Goal: Information Seeking & Learning: Learn about a topic

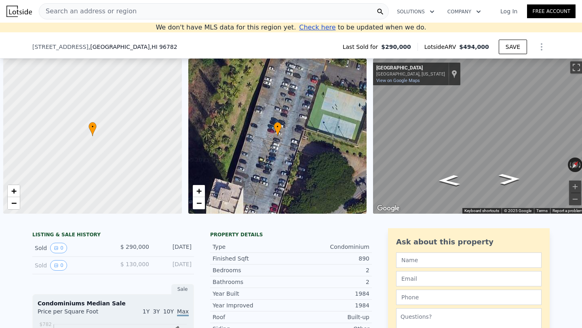
scroll to position [0, 3]
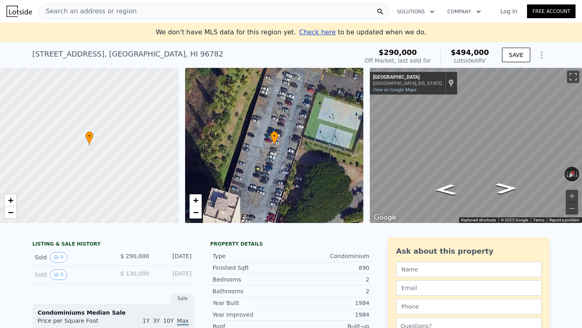
click at [115, 12] on span "Search an address or region" at bounding box center [87, 11] width 97 height 10
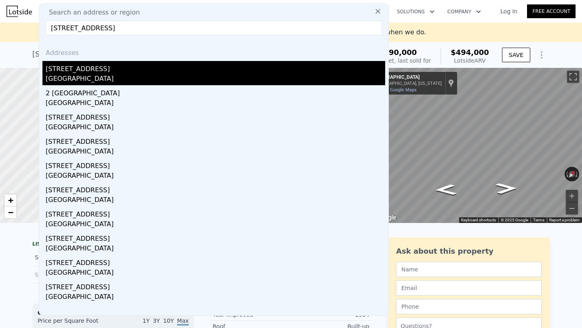
type input "[STREET_ADDRESS]"
click at [112, 73] on div "[STREET_ADDRESS]" at bounding box center [215, 67] width 339 height 13
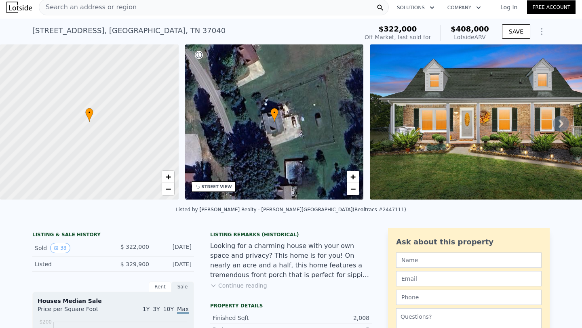
scroll to position [5, 0]
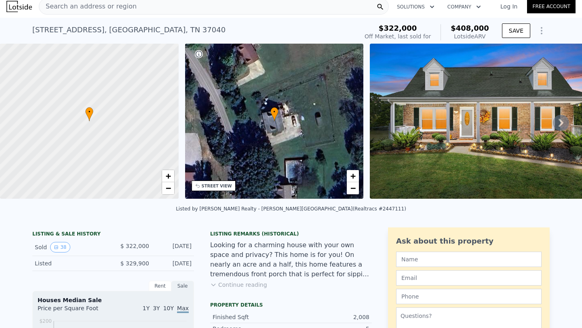
click at [562, 126] on icon at bounding box center [561, 123] width 16 height 16
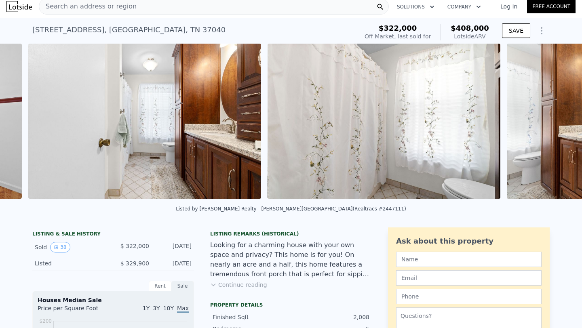
scroll to position [0, 4434]
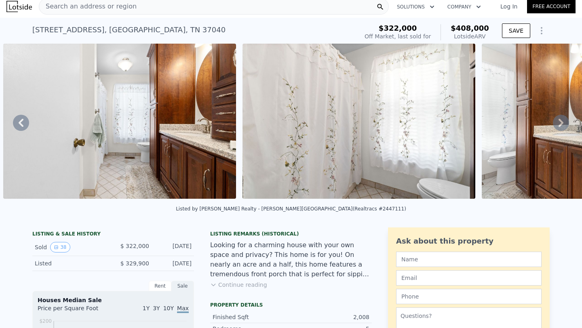
click at [560, 125] on icon at bounding box center [560, 123] width 5 height 8
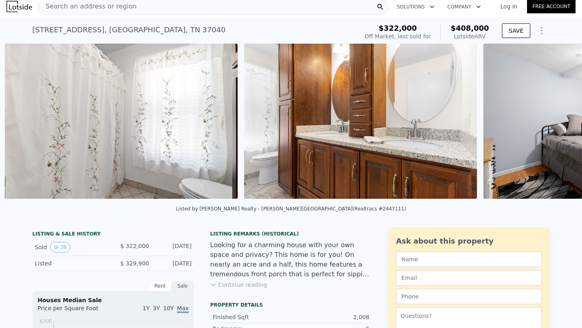
scroll to position [0, 4673]
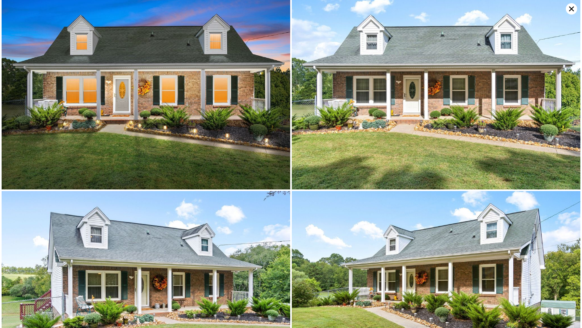
scroll to position [0, 0]
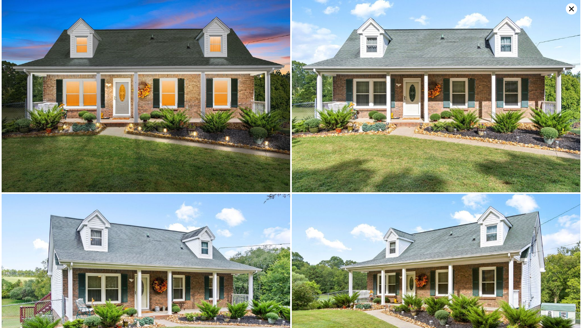
click at [570, 8] on icon at bounding box center [571, 8] width 5 height 5
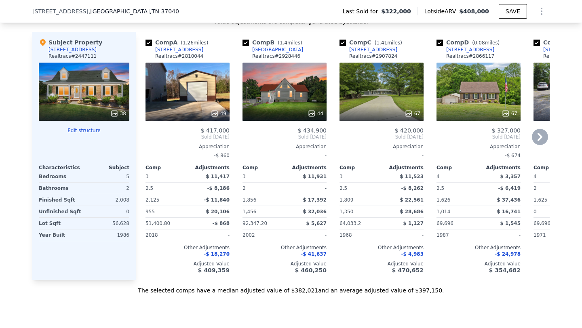
scroll to position [820, 0]
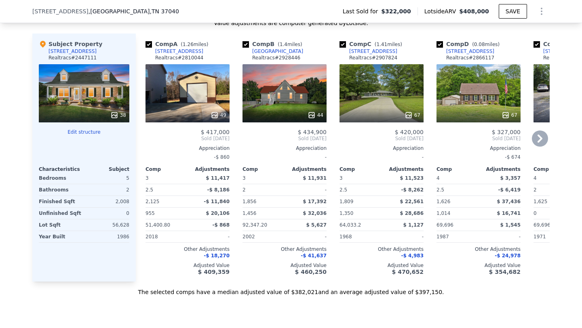
click at [539, 139] on icon at bounding box center [540, 139] width 16 height 16
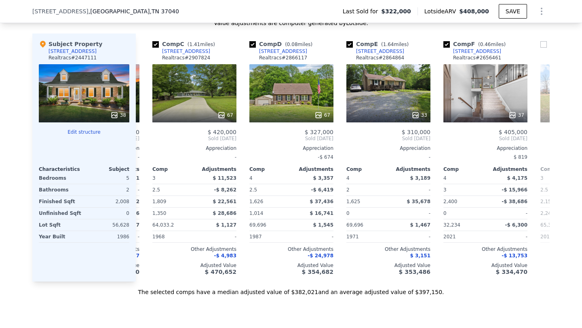
scroll to position [0, 194]
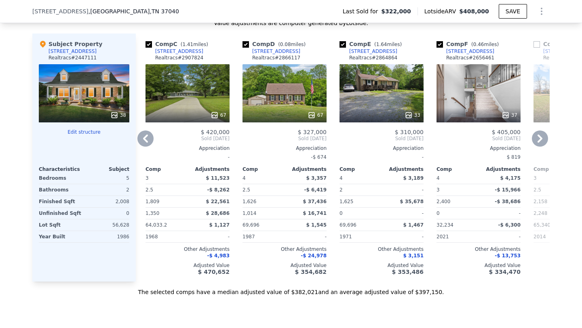
click at [149, 141] on icon at bounding box center [145, 139] width 16 height 16
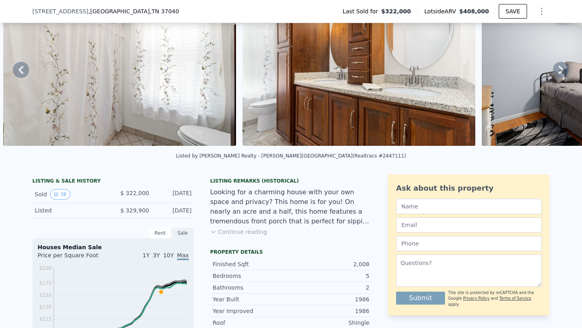
scroll to position [113, 0]
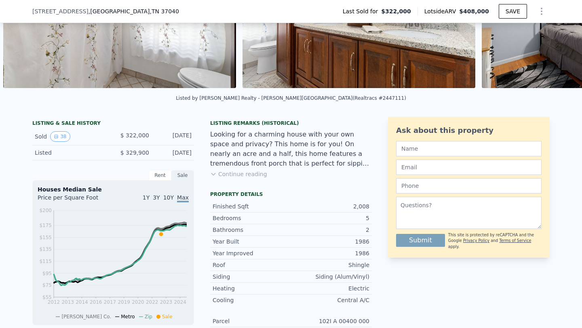
click at [216, 173] on button "Continue reading" at bounding box center [238, 174] width 57 height 8
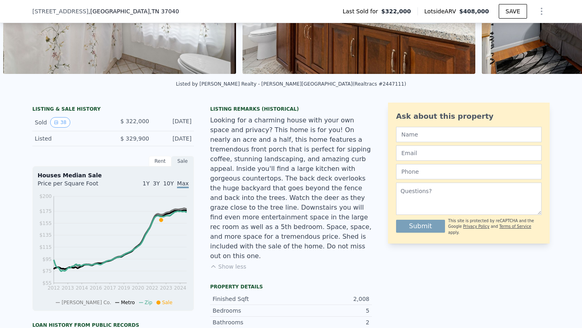
scroll to position [178, 0]
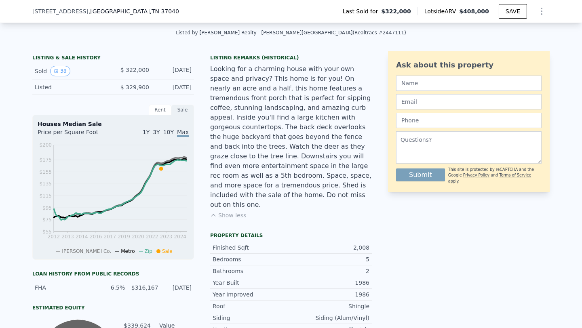
drag, startPoint x: 311, startPoint y: 188, endPoint x: 330, endPoint y: 185, distance: 19.6
click at [330, 185] on div "Looking for a charming house with your own space and privacy? This home is for …" at bounding box center [291, 136] width 162 height 145
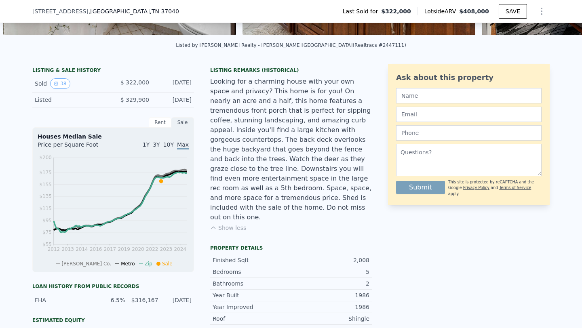
scroll to position [155, 0]
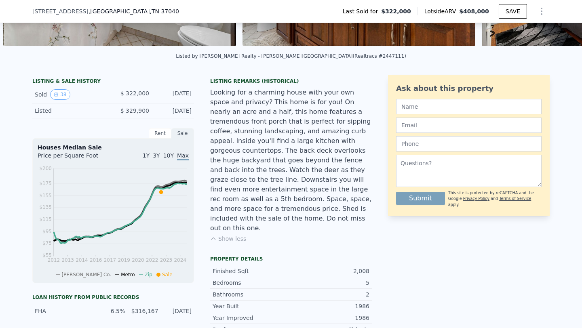
click at [228, 235] on button "Show less" at bounding box center [228, 239] width 36 height 8
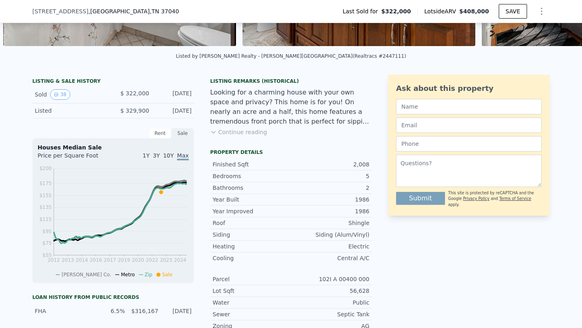
click at [236, 130] on button "Continue reading" at bounding box center [238, 132] width 57 height 8
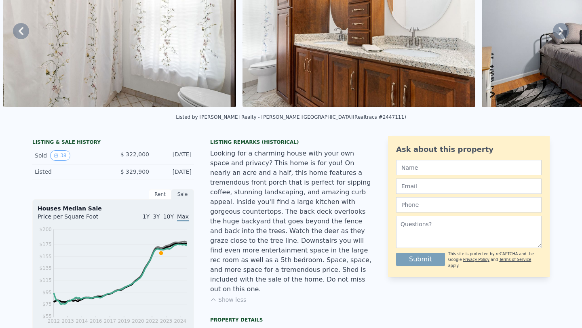
scroll to position [0, 0]
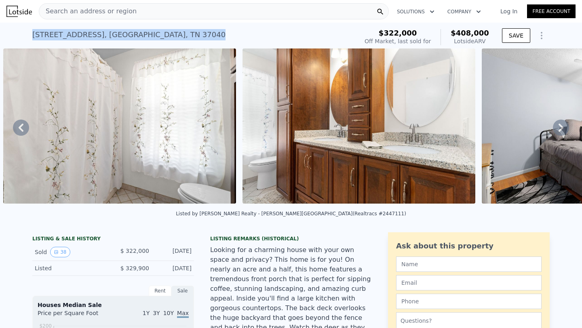
drag, startPoint x: 225, startPoint y: 36, endPoint x: 30, endPoint y: 26, distance: 195.8
click at [30, 26] on div "[STREET_ADDRESS] Sold [DATE] for $322k (~ARV $408k ) $322,000 Off Market, last …" at bounding box center [291, 36] width 582 height 26
copy div "[STREET_ADDRESS]"
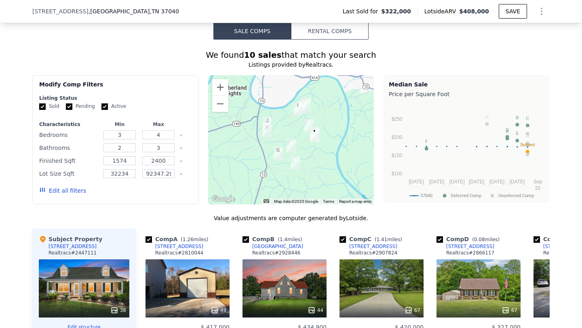
scroll to position [699, 0]
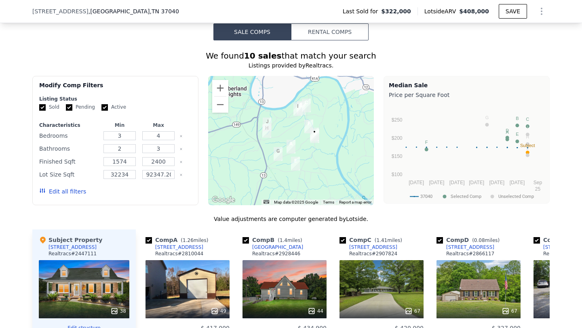
click at [344, 141] on div at bounding box center [291, 140] width 166 height 129
click at [219, 80] on button "Zoom in" at bounding box center [220, 88] width 16 height 16
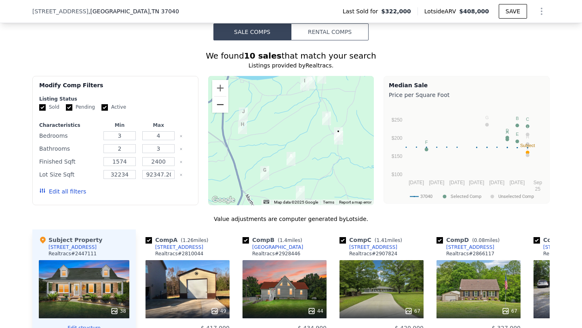
click at [219, 97] on button "Zoom out" at bounding box center [220, 105] width 16 height 16
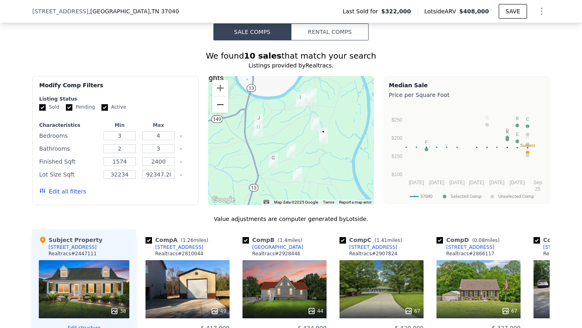
click at [219, 97] on button "Zoom out" at bounding box center [220, 105] width 16 height 16
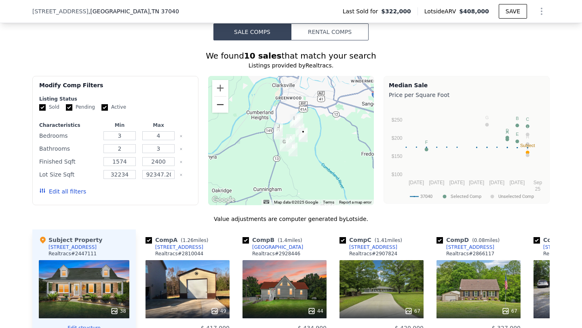
click at [219, 97] on button "Zoom out" at bounding box center [220, 105] width 16 height 16
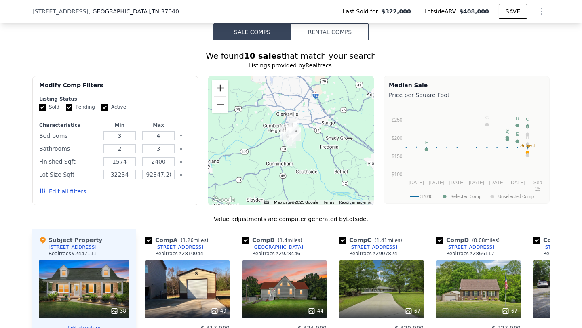
click at [218, 80] on button "Zoom in" at bounding box center [220, 88] width 16 height 16
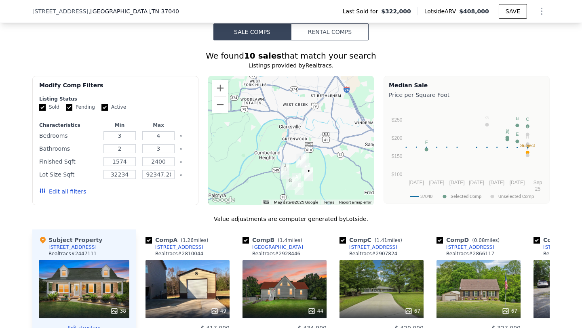
drag, startPoint x: 263, startPoint y: 86, endPoint x: 270, endPoint y: 126, distance: 40.5
click at [270, 126] on div at bounding box center [291, 140] width 166 height 129
